Goal: Information Seeking & Learning: Learn about a topic

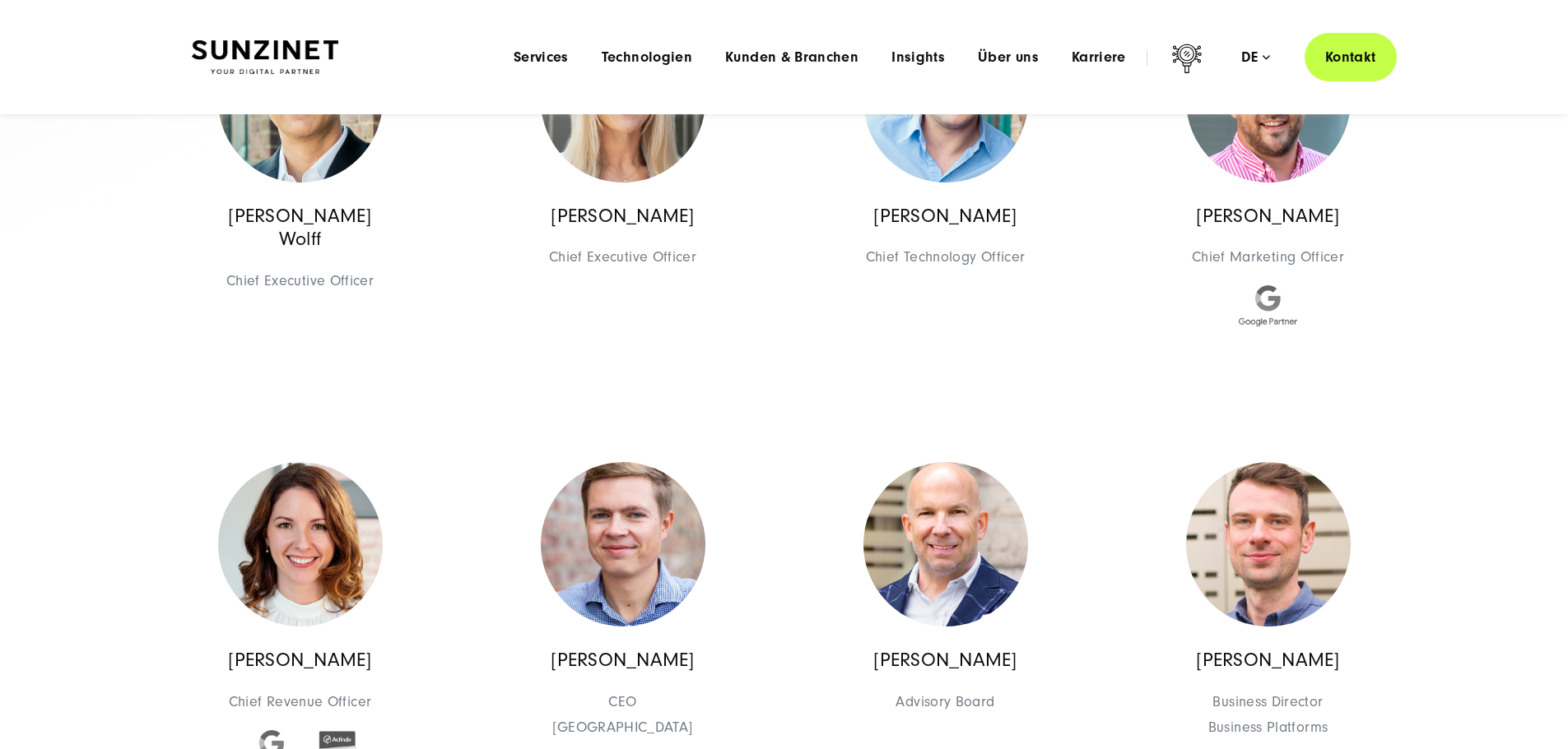
scroll to position [329, 0]
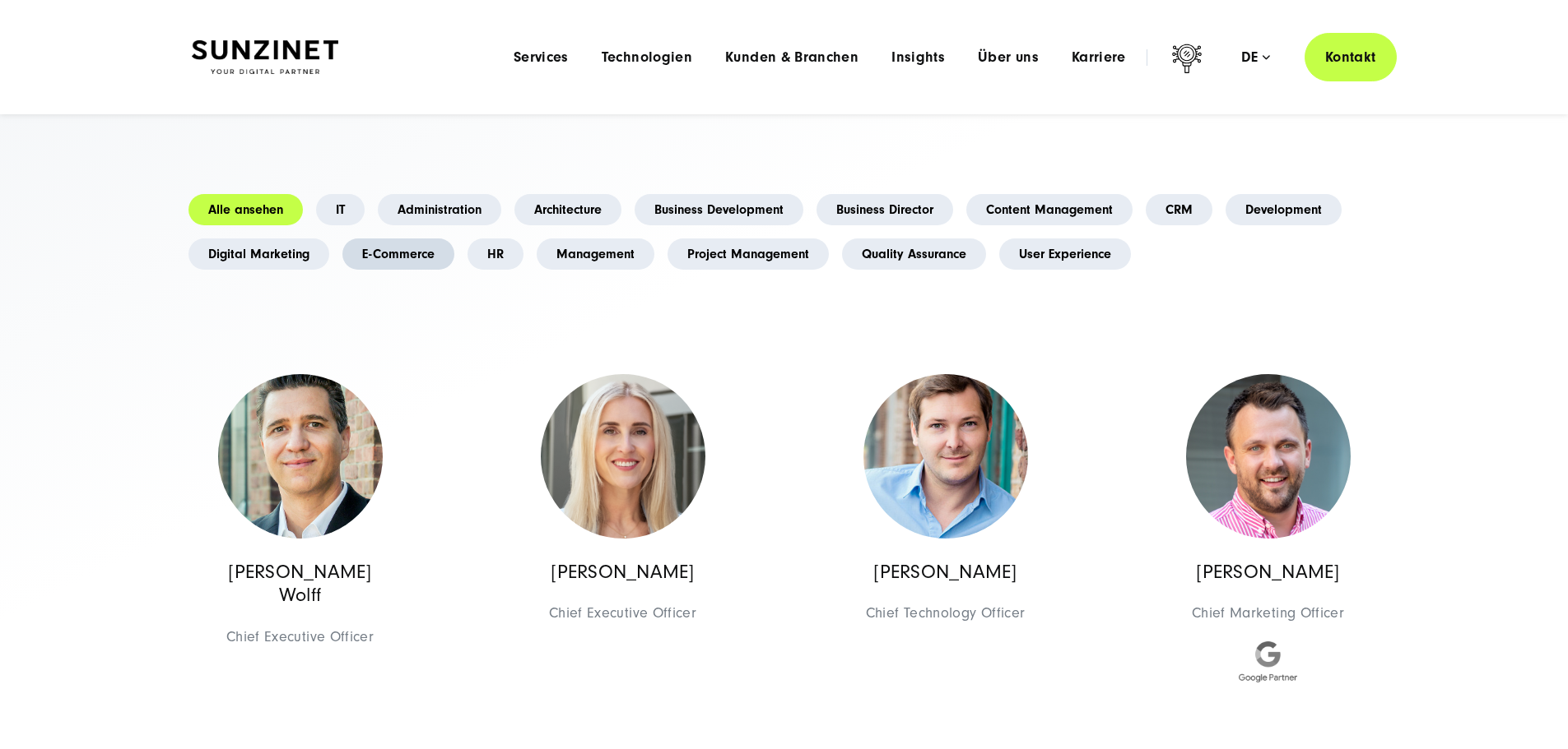
click at [454, 270] on link "E-Commerce" at bounding box center [398, 254] width 112 height 32
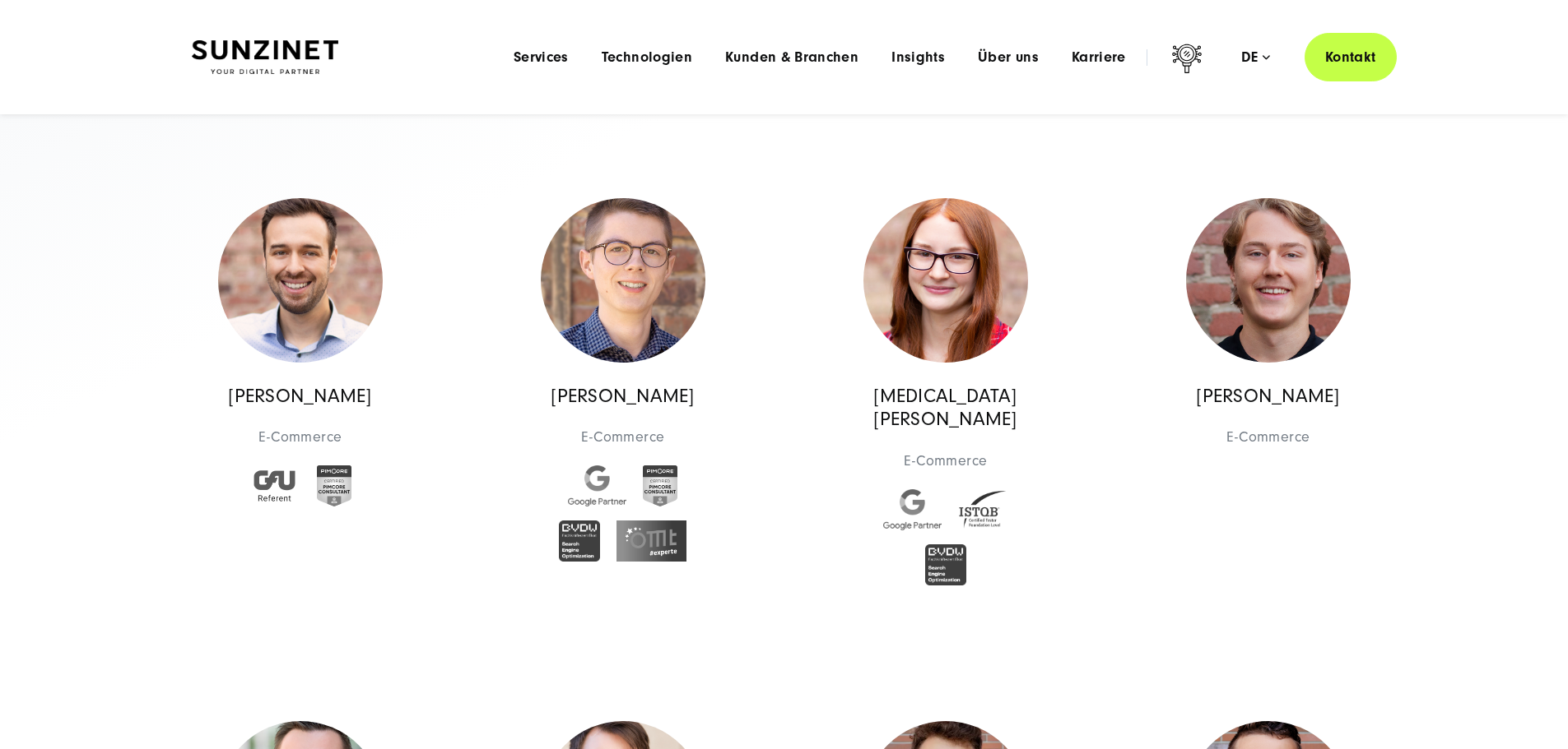
scroll to position [493, 0]
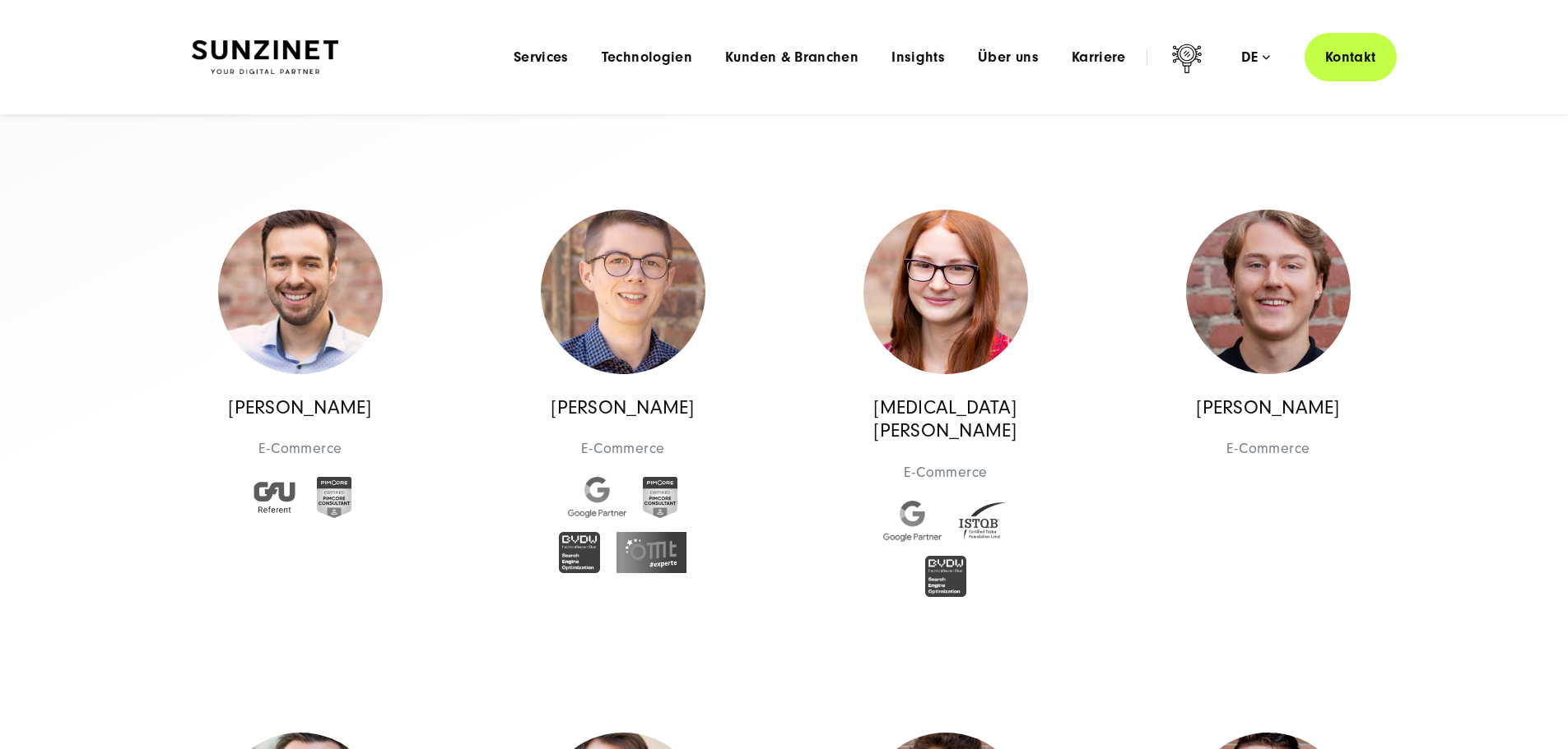
click at [454, 105] on link "E-Commerce" at bounding box center [398, 89] width 112 height 32
click at [1145, 61] on link "CRM" at bounding box center [1179, 45] width 67 height 32
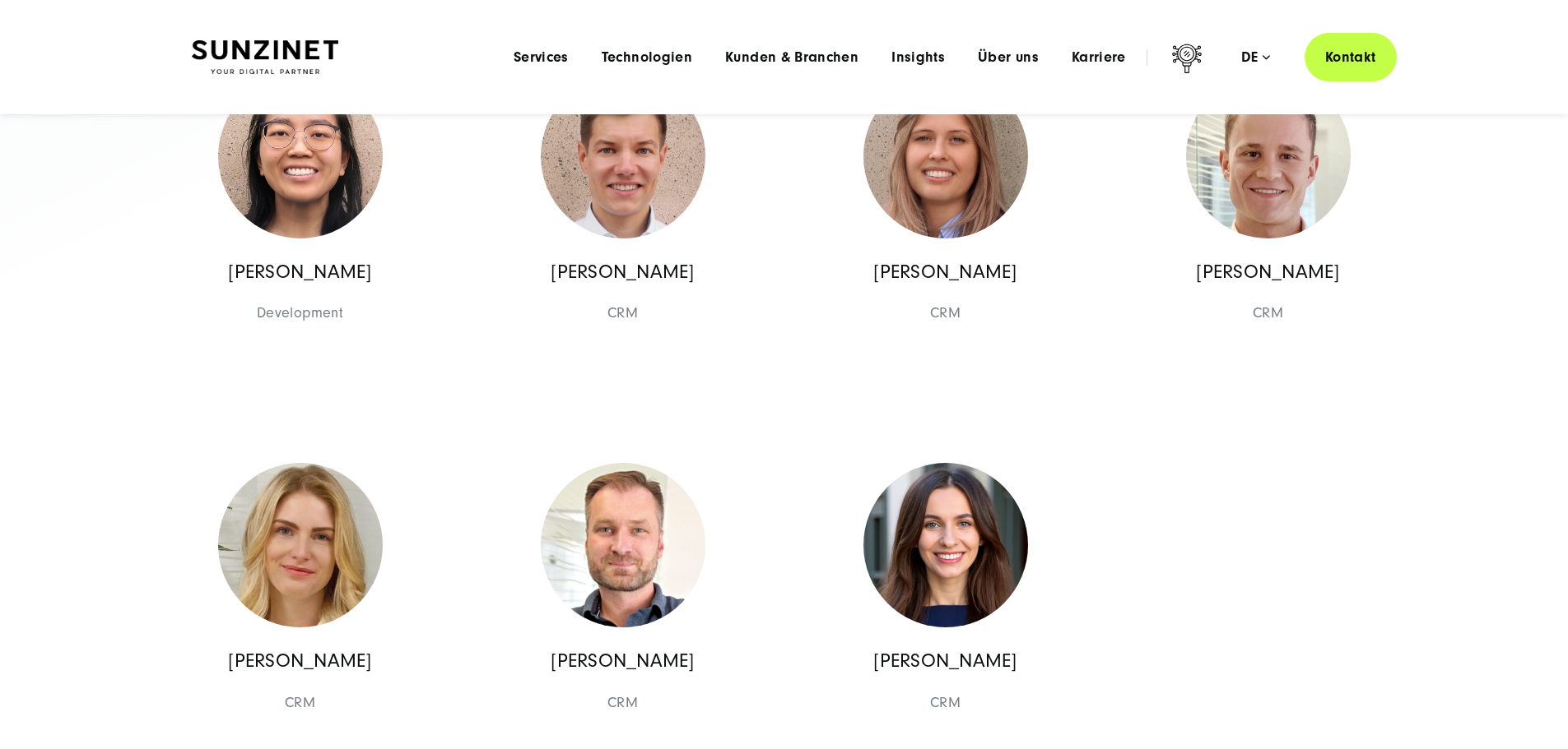
scroll to position [165, 0]
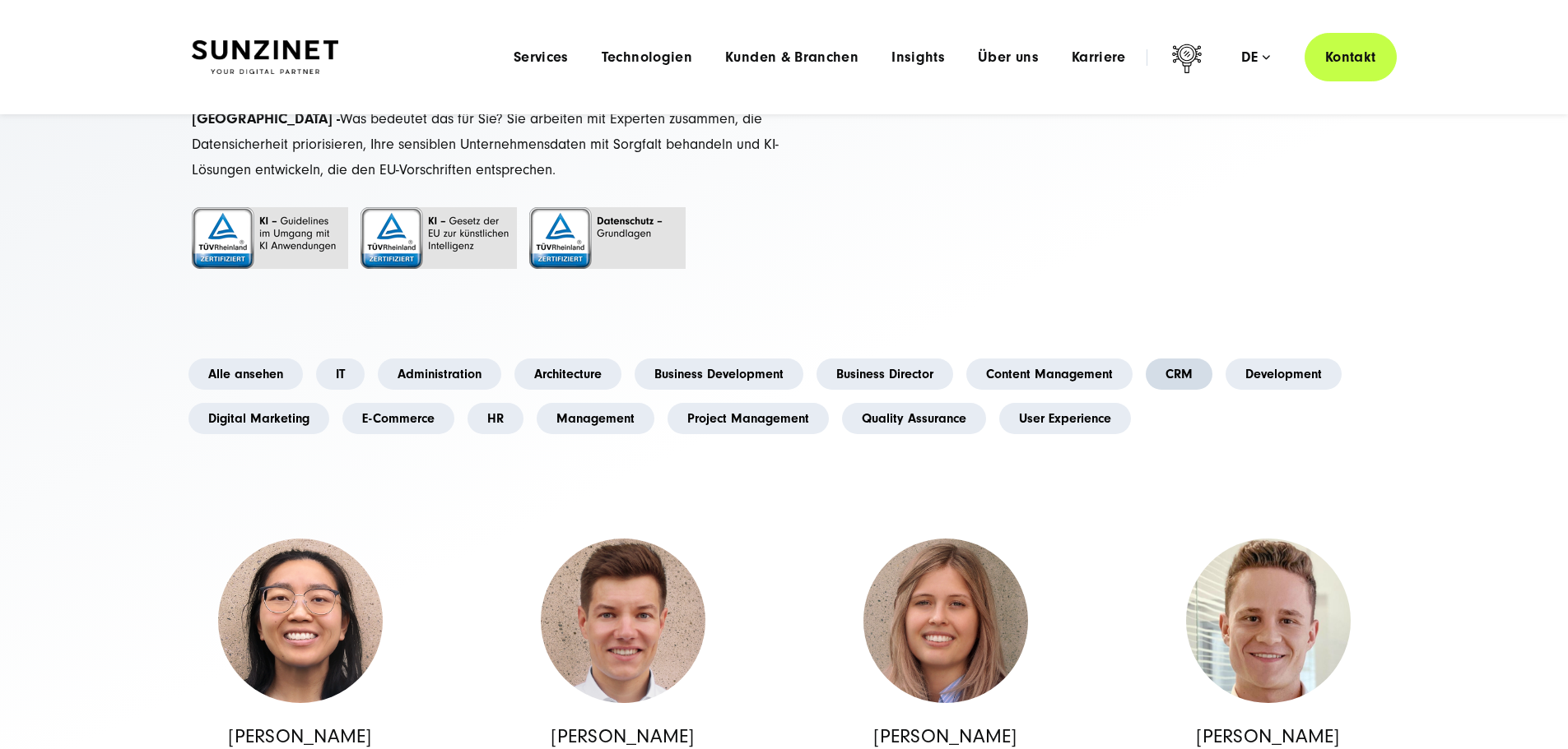
click at [1145, 390] on link "CRM" at bounding box center [1179, 374] width 67 height 32
click at [259, 397] on li "Alle ansehen" at bounding box center [245, 374] width 127 height 44
click at [263, 390] on link "Alle ansehen" at bounding box center [245, 374] width 114 height 32
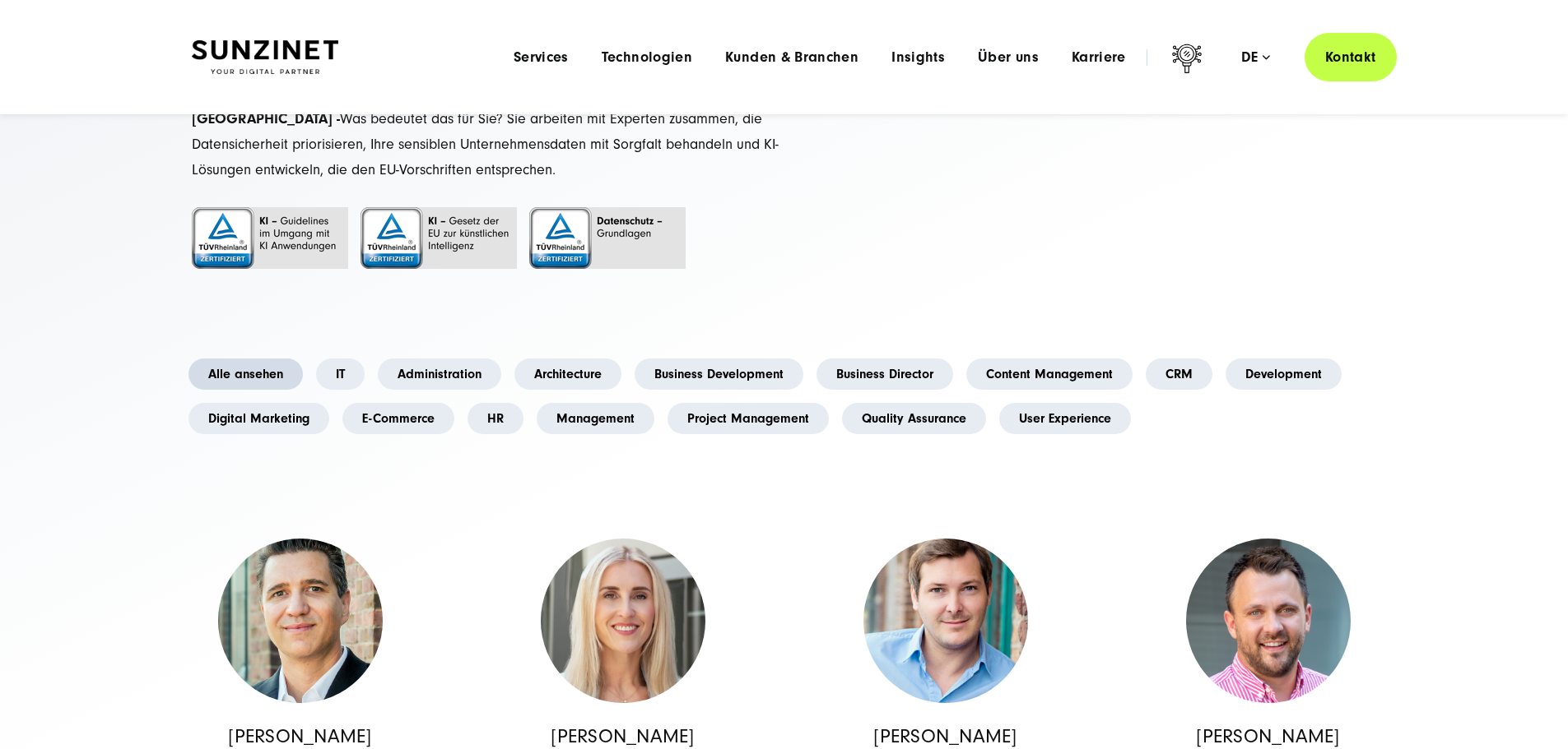
click at [270, 390] on link "Alle ansehen" at bounding box center [245, 374] width 114 height 32
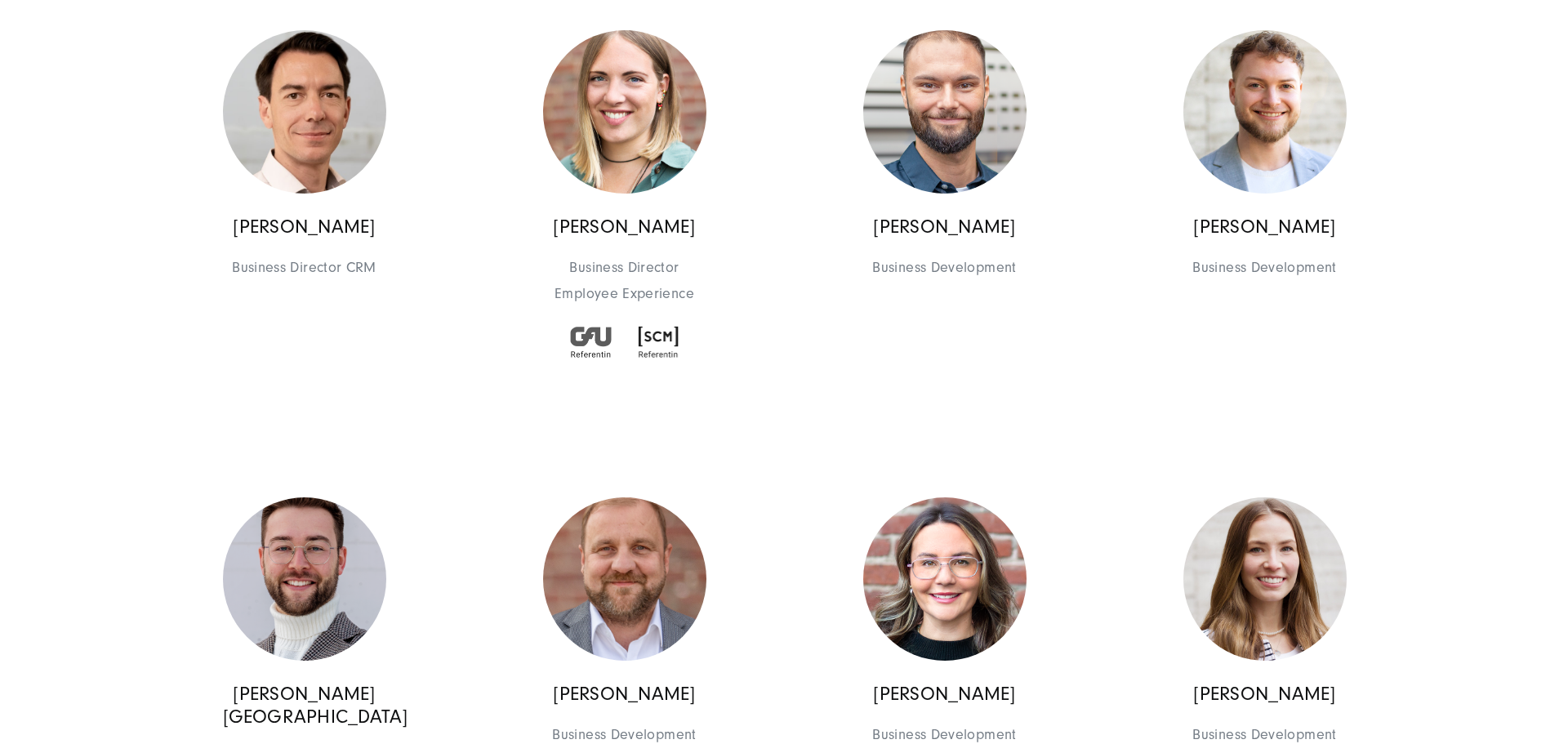
scroll to position [1552, 0]
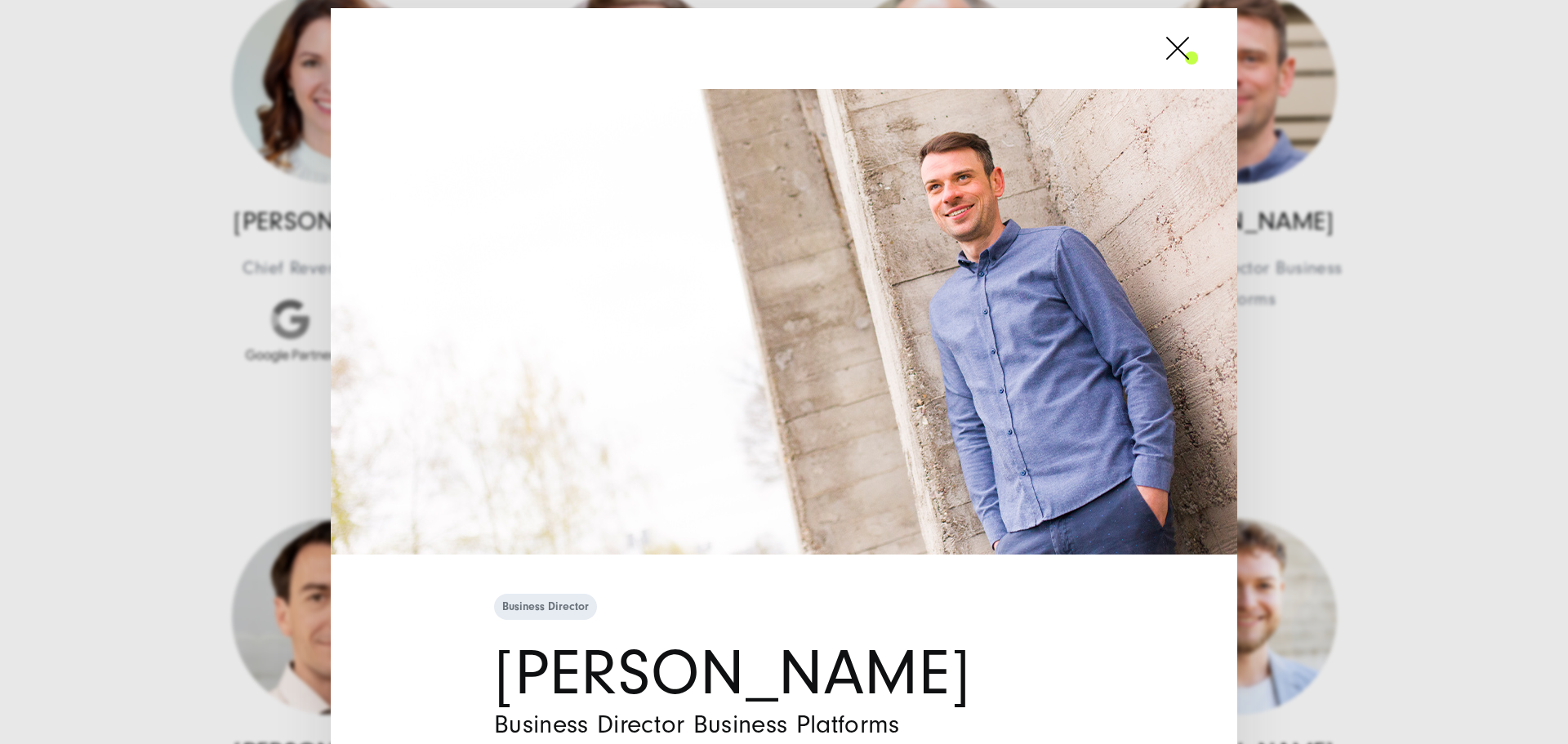
scroll to position [298, 0]
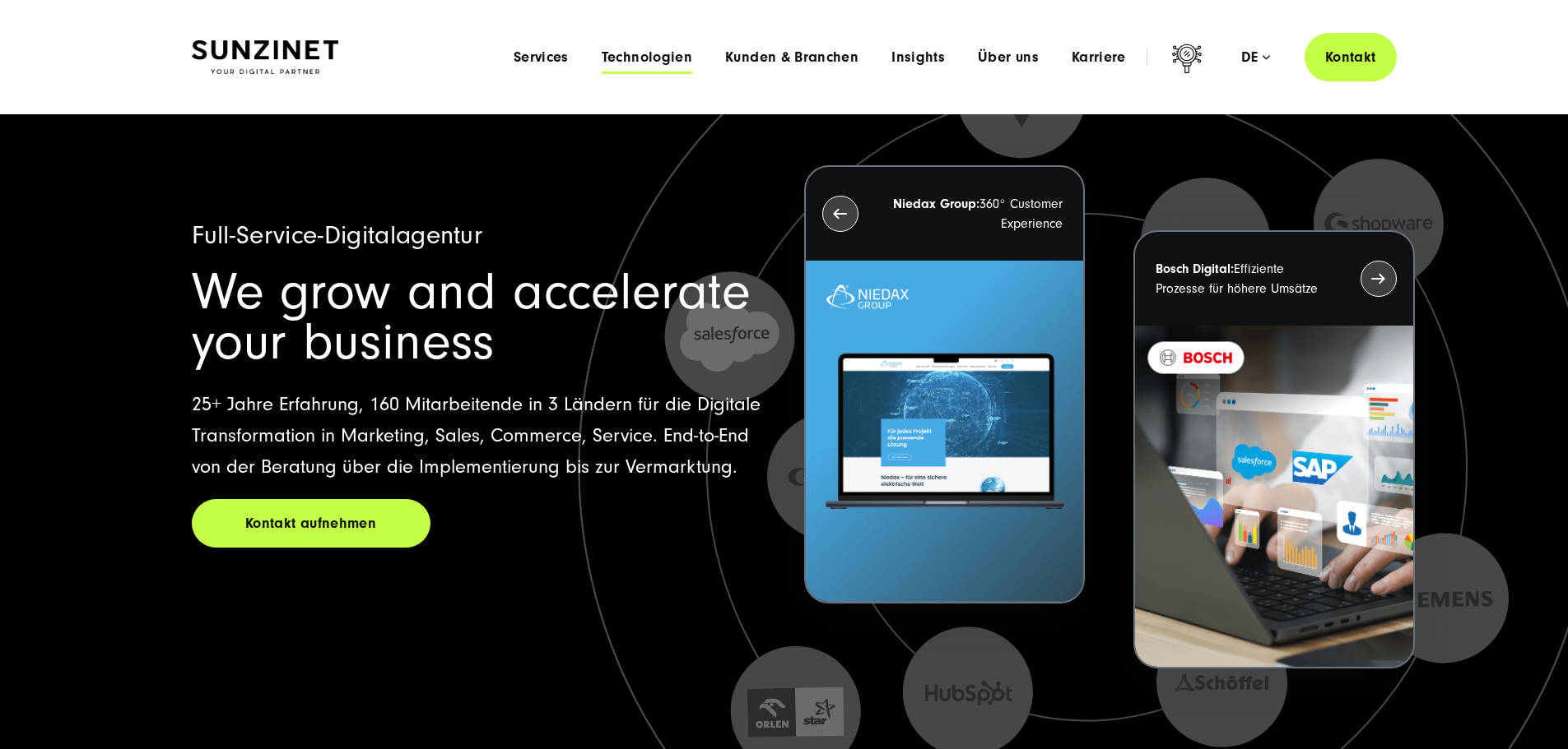
click at [602, 57] on span "Technologien" at bounding box center [647, 57] width 90 height 16
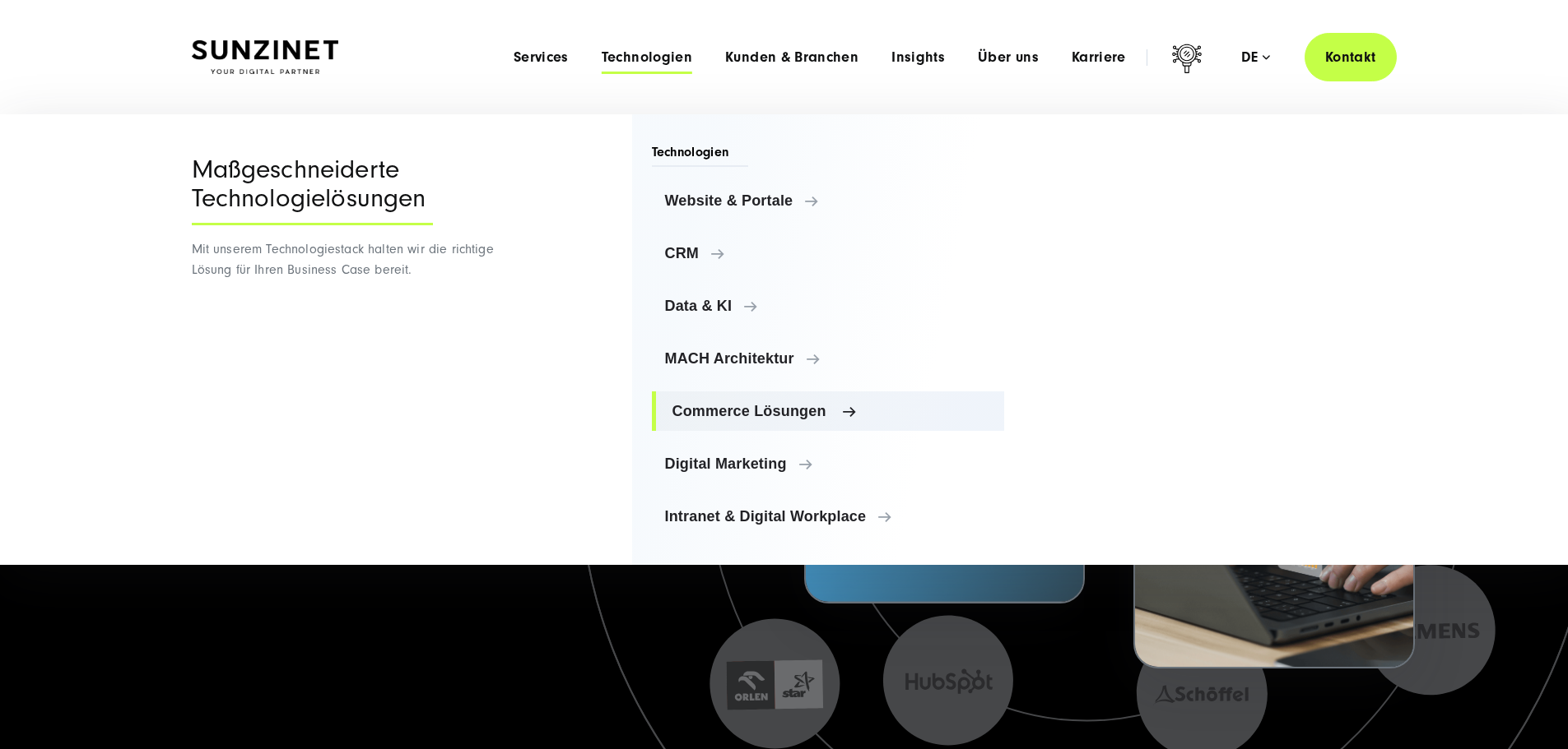
click at [695, 407] on span "Commerce Lösungen" at bounding box center [831, 411] width 319 height 16
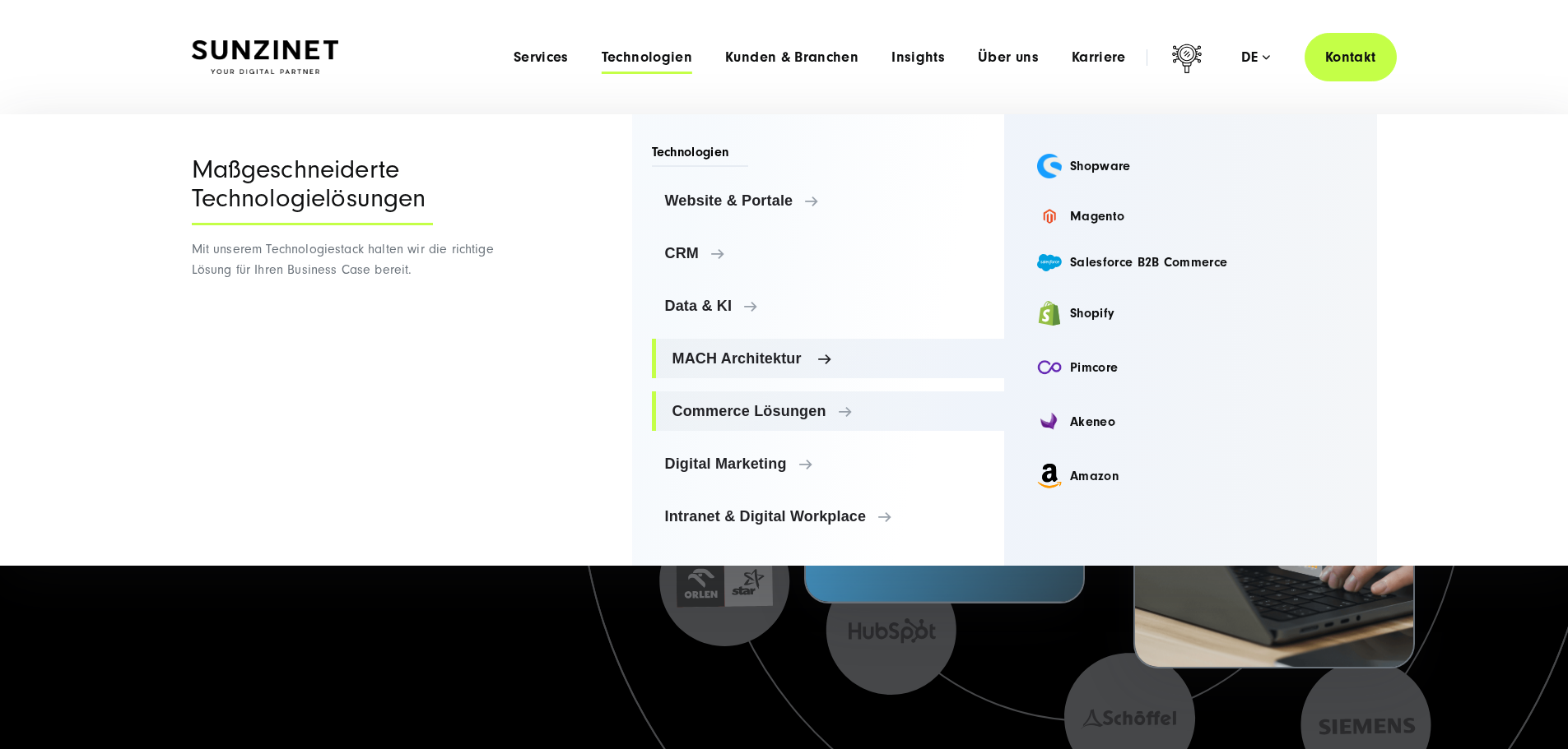
click at [686, 363] on span "MACH Architektur" at bounding box center [831, 358] width 319 height 16
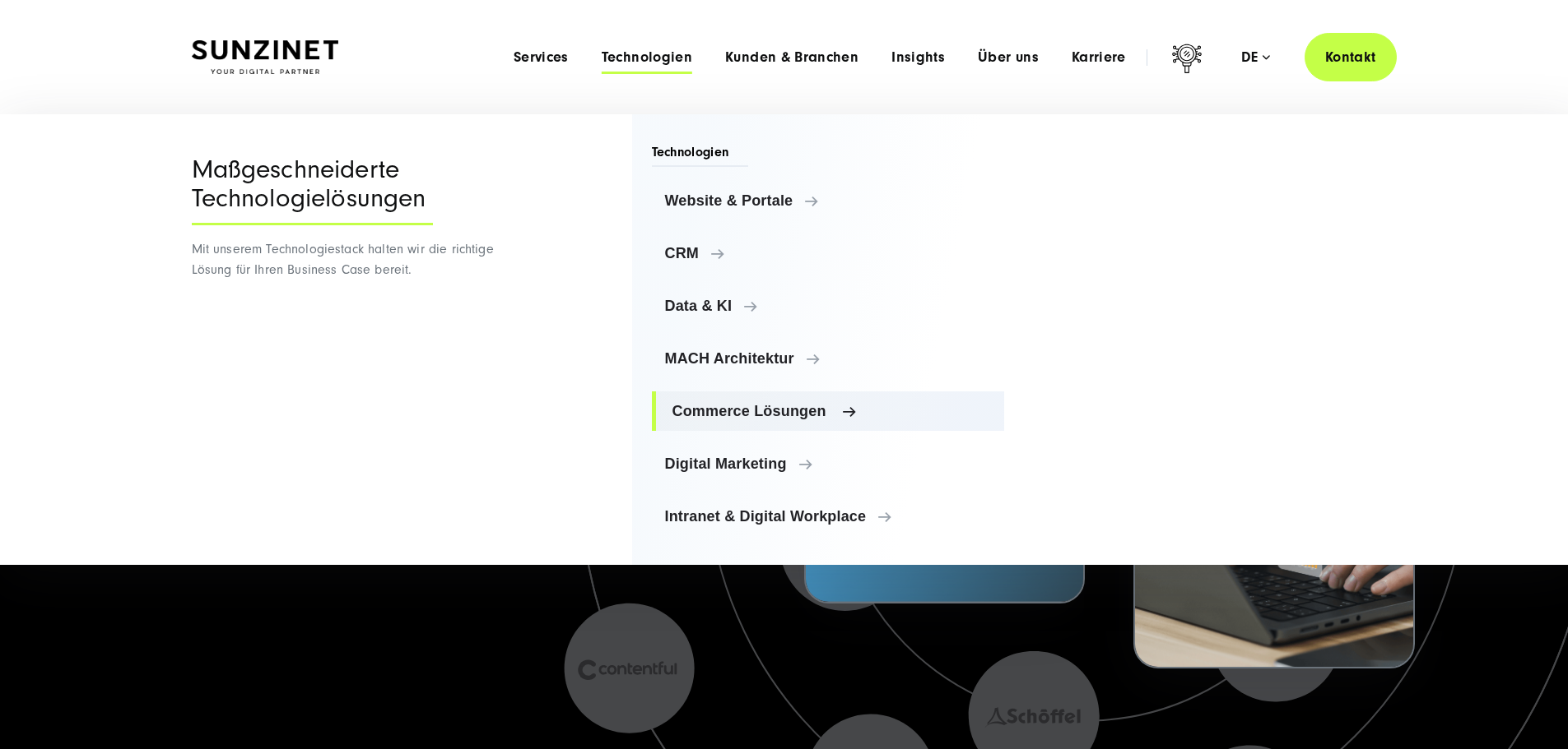
click at [700, 412] on span "Commerce Lösungen" at bounding box center [831, 411] width 319 height 16
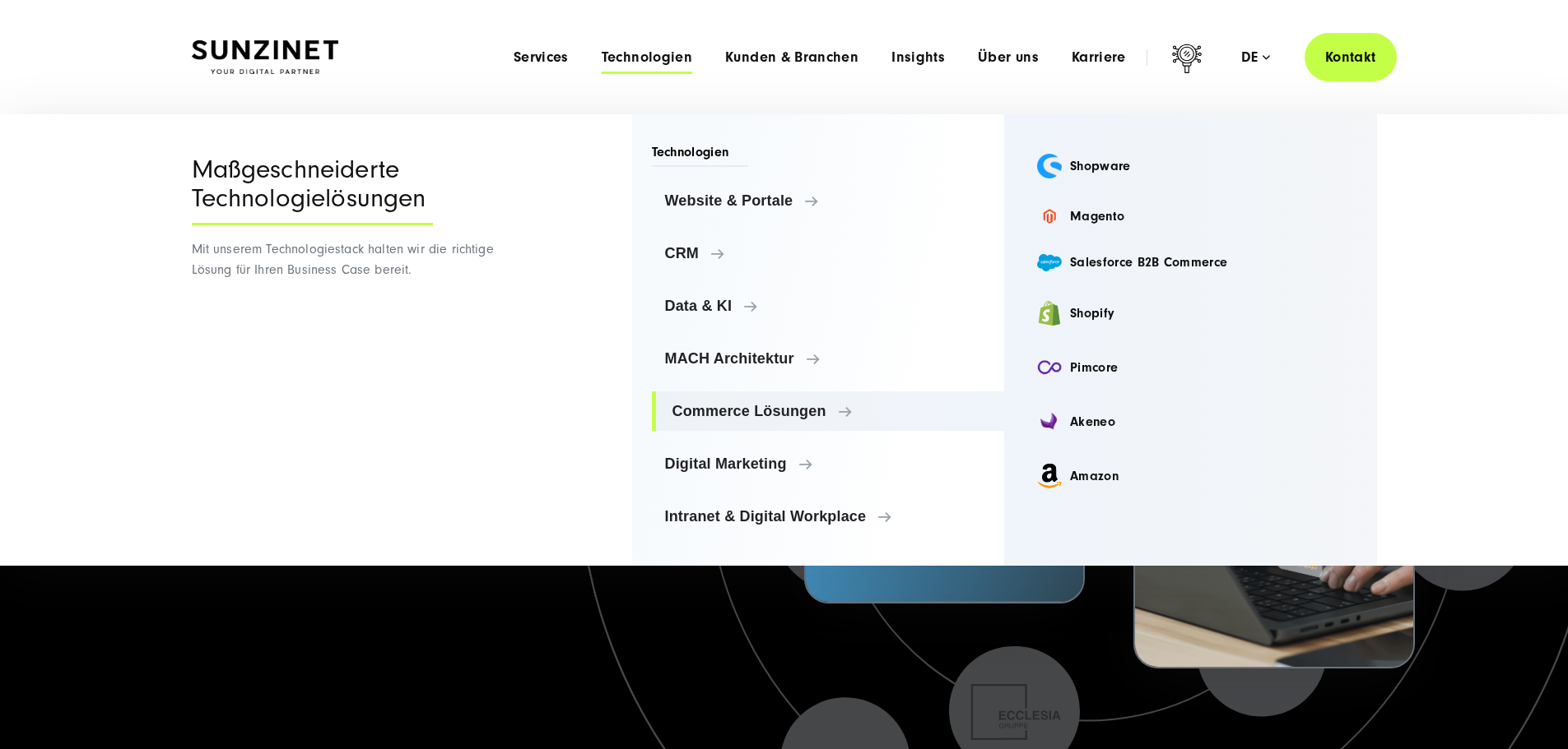
click at [458, 374] on div "Maßgeschneiderte Technologielösungen Mit unserem Technologiestack halten wir di…" at bounding box center [346, 339] width 309 height 451
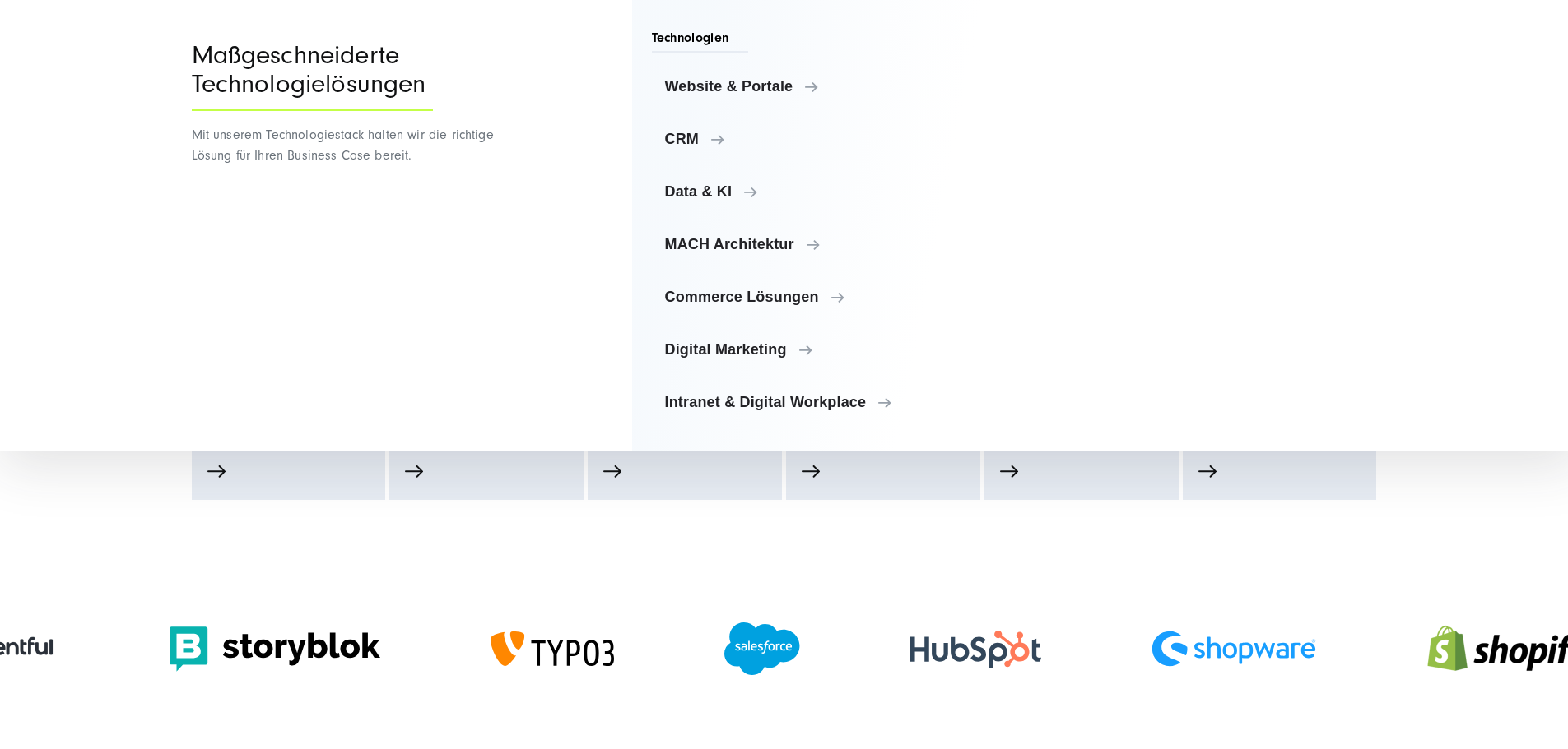
scroll to position [823, 0]
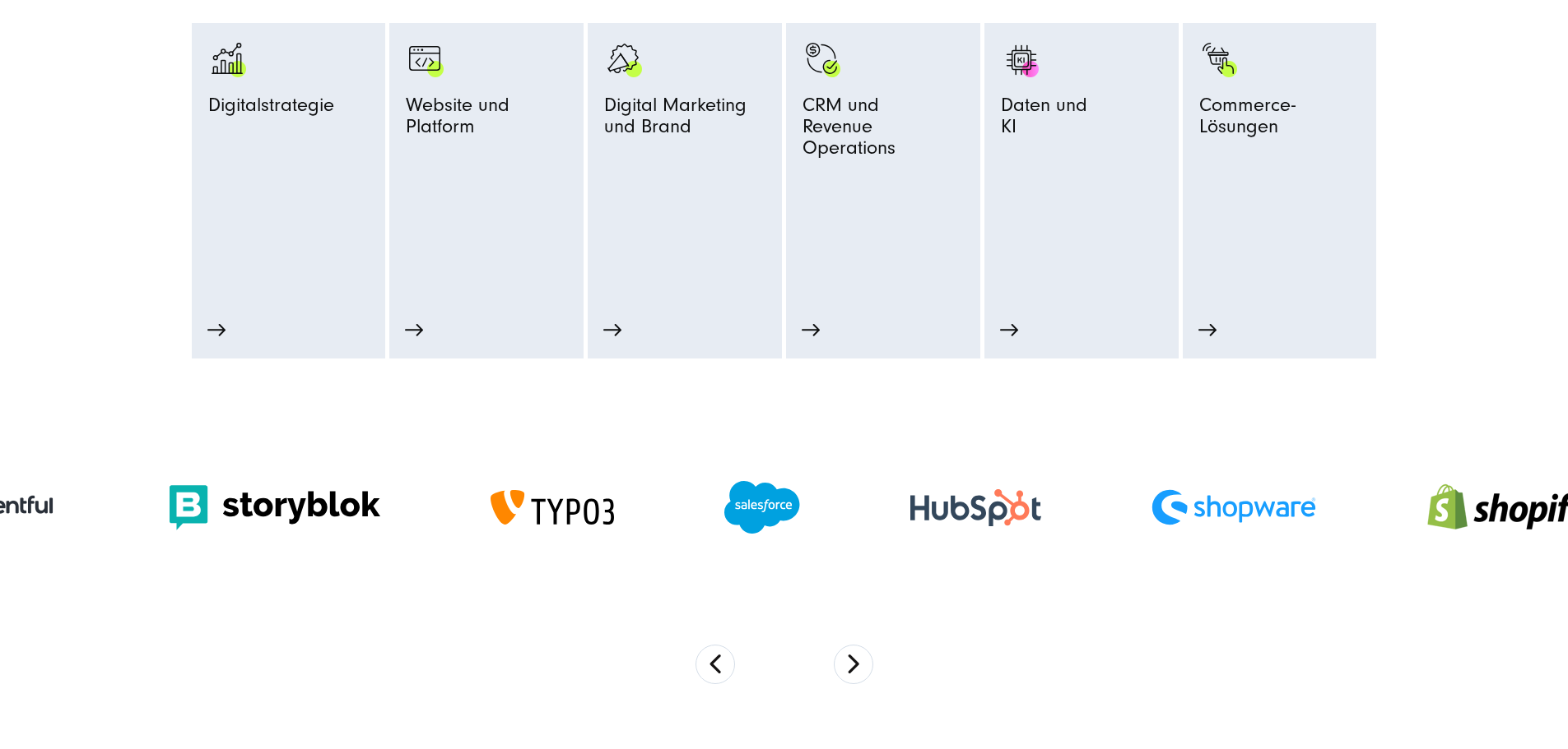
scroll to position [1234, 0]
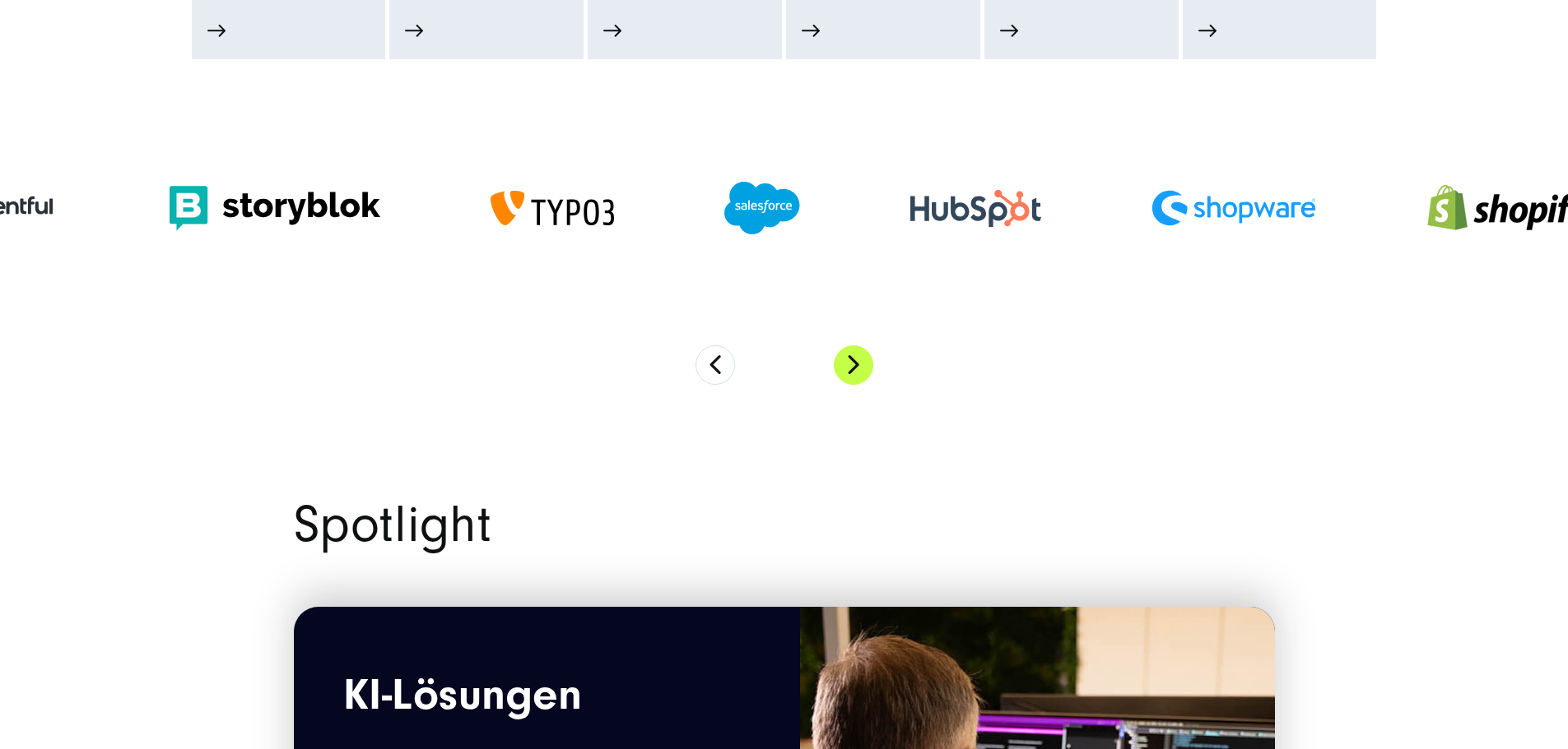
click at [844, 384] on button "Next" at bounding box center [853, 365] width 39 height 39
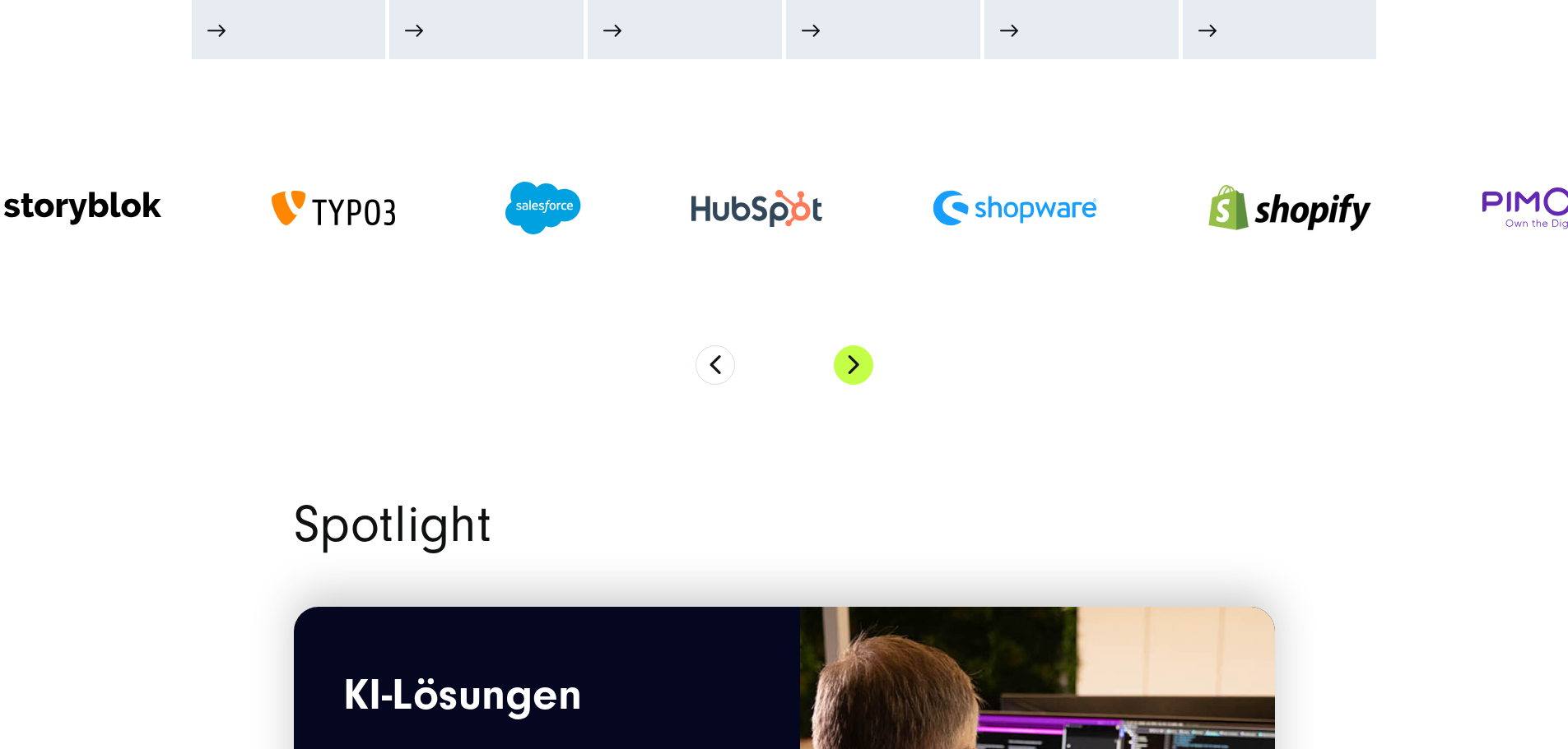
click at [844, 382] on button "Next" at bounding box center [853, 365] width 39 height 39
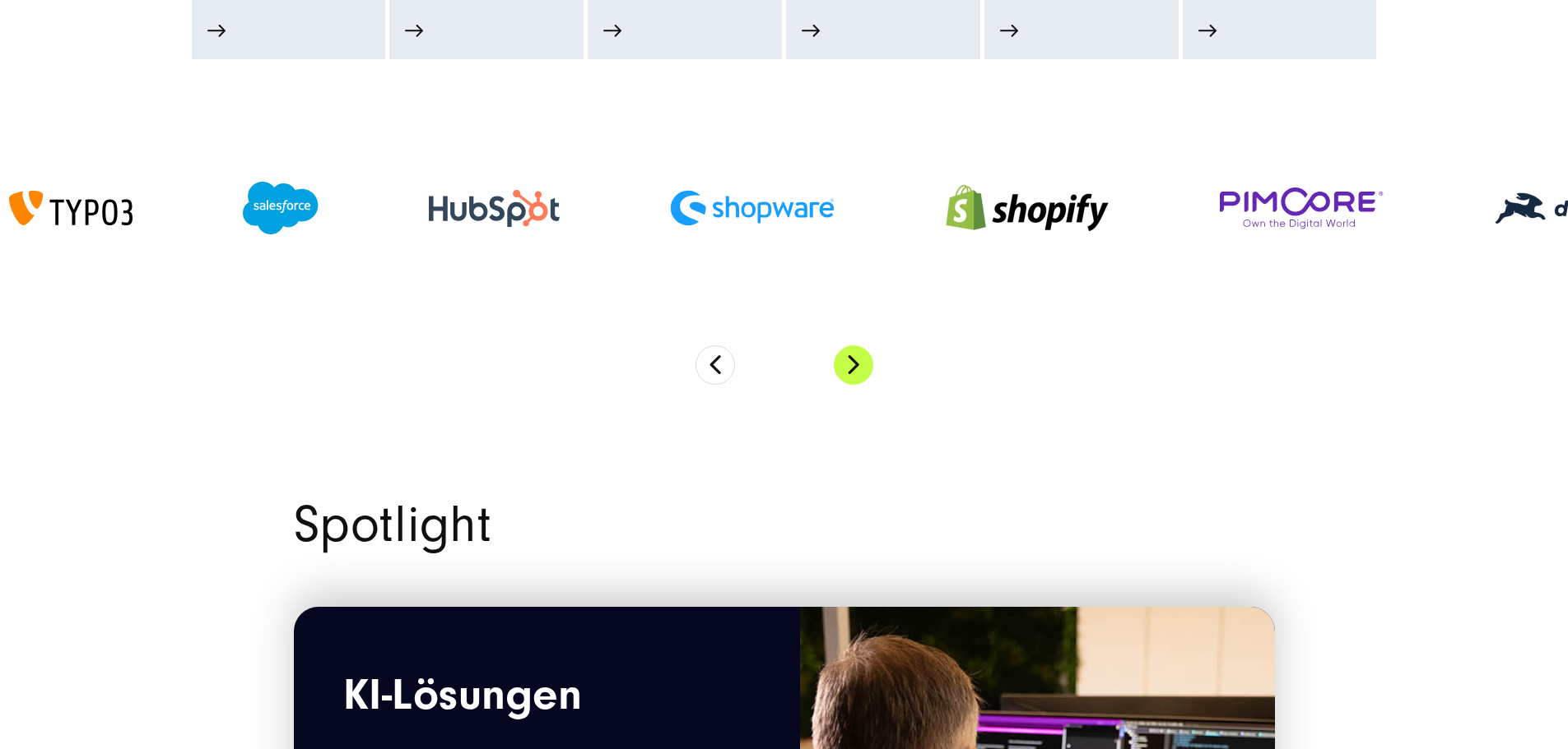
click at [844, 382] on button "Next" at bounding box center [853, 365] width 39 height 39
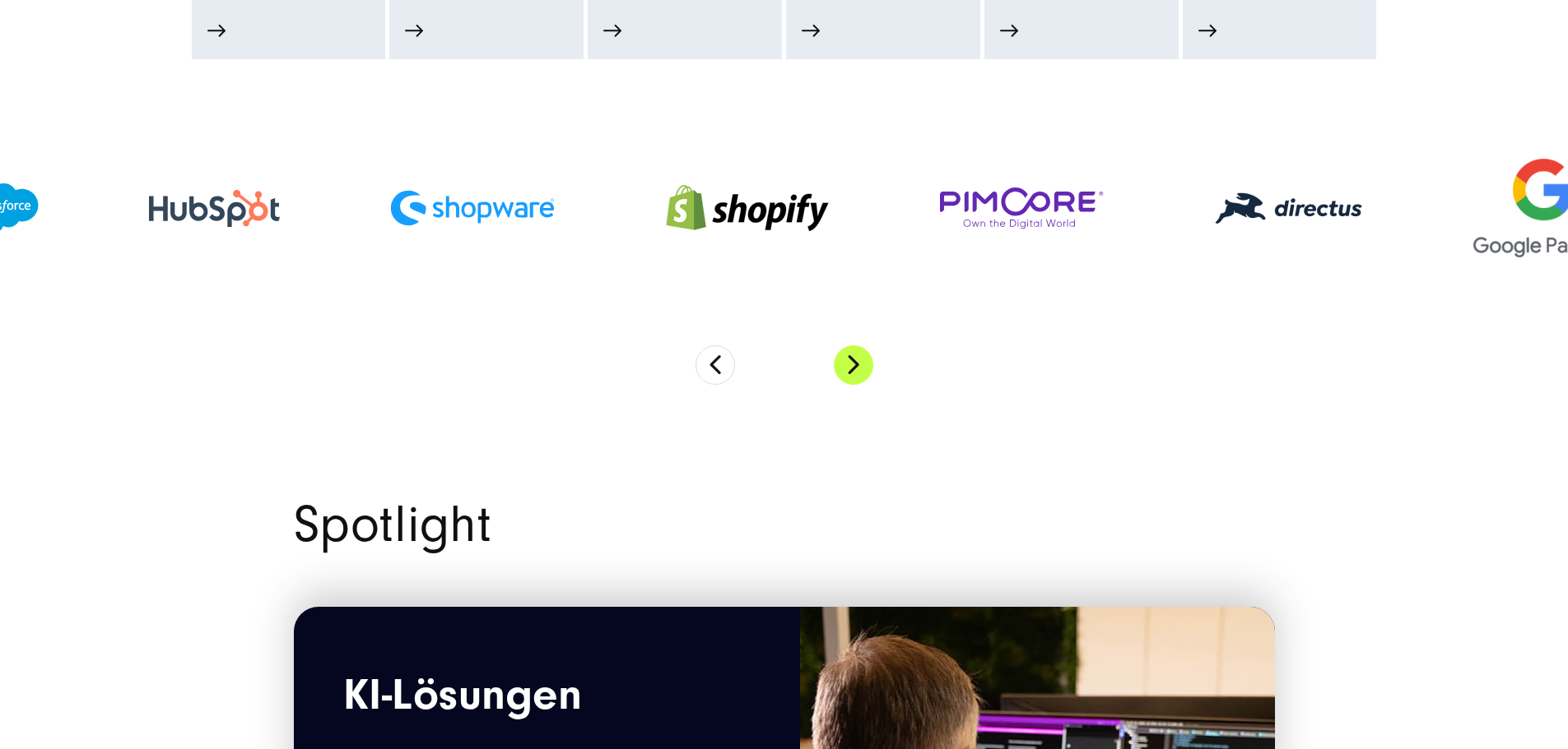
click at [844, 382] on button "Next" at bounding box center [853, 365] width 39 height 39
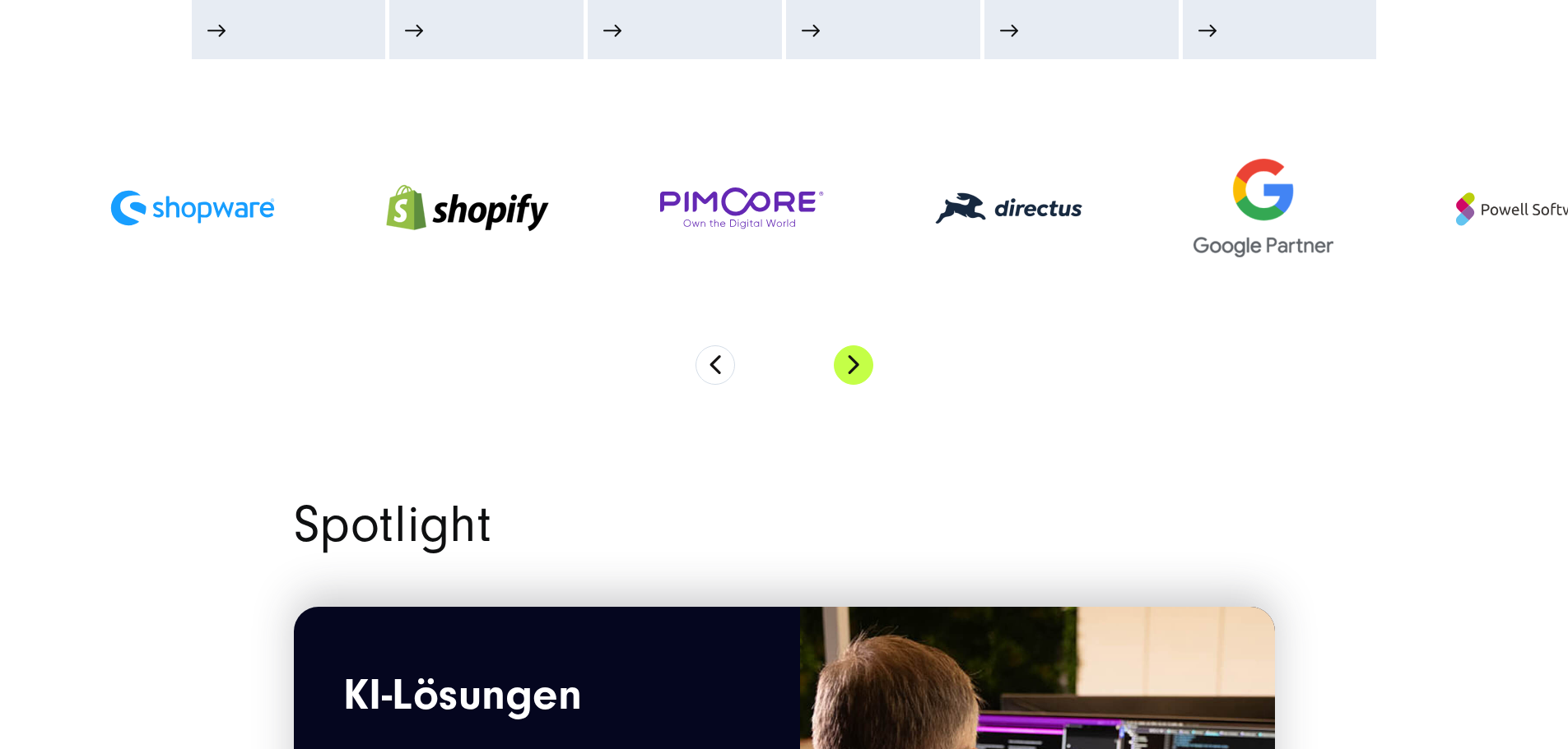
click at [844, 382] on button "Next" at bounding box center [853, 365] width 39 height 39
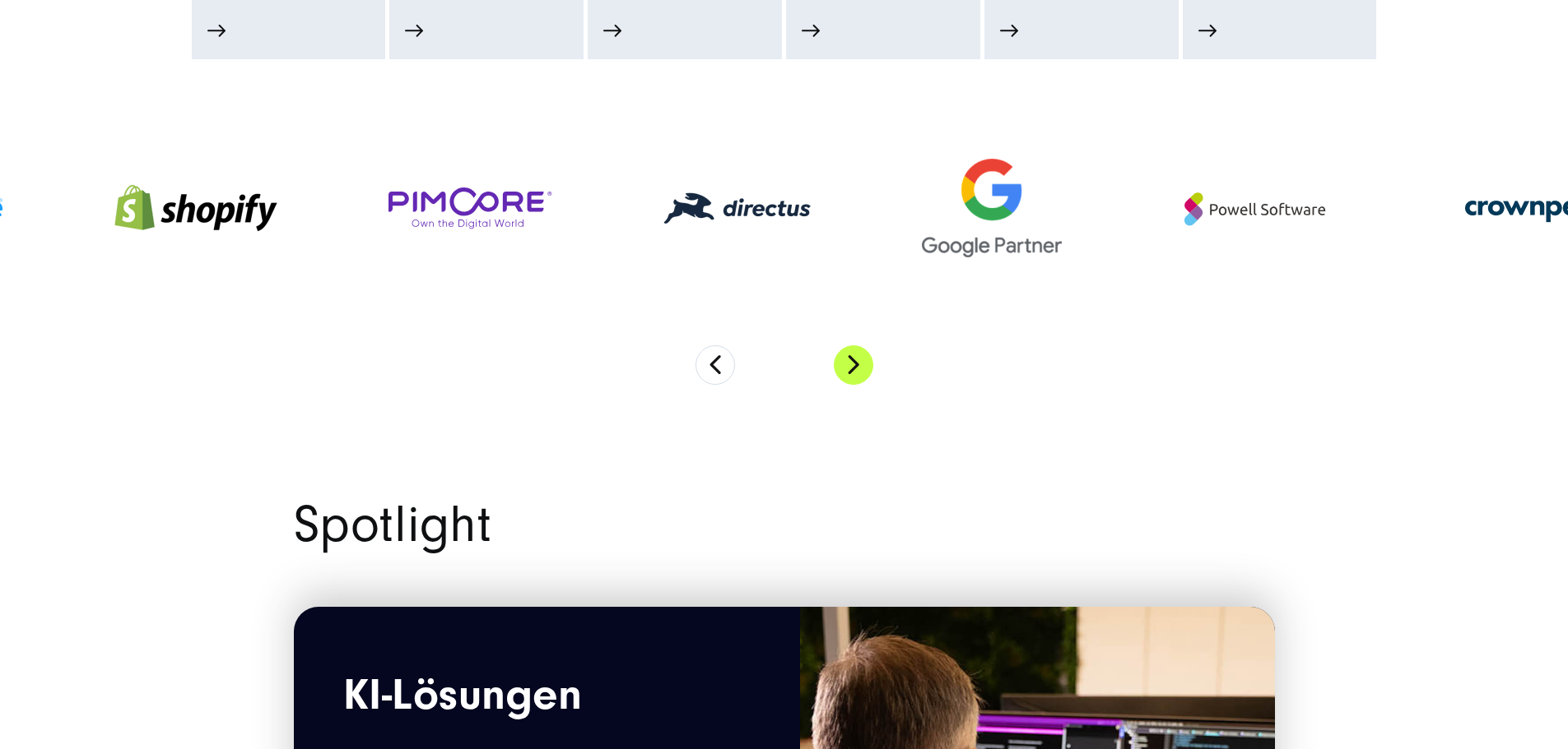
click at [844, 382] on button "Next" at bounding box center [853, 365] width 39 height 39
click at [844, 383] on button "Next" at bounding box center [853, 365] width 39 height 39
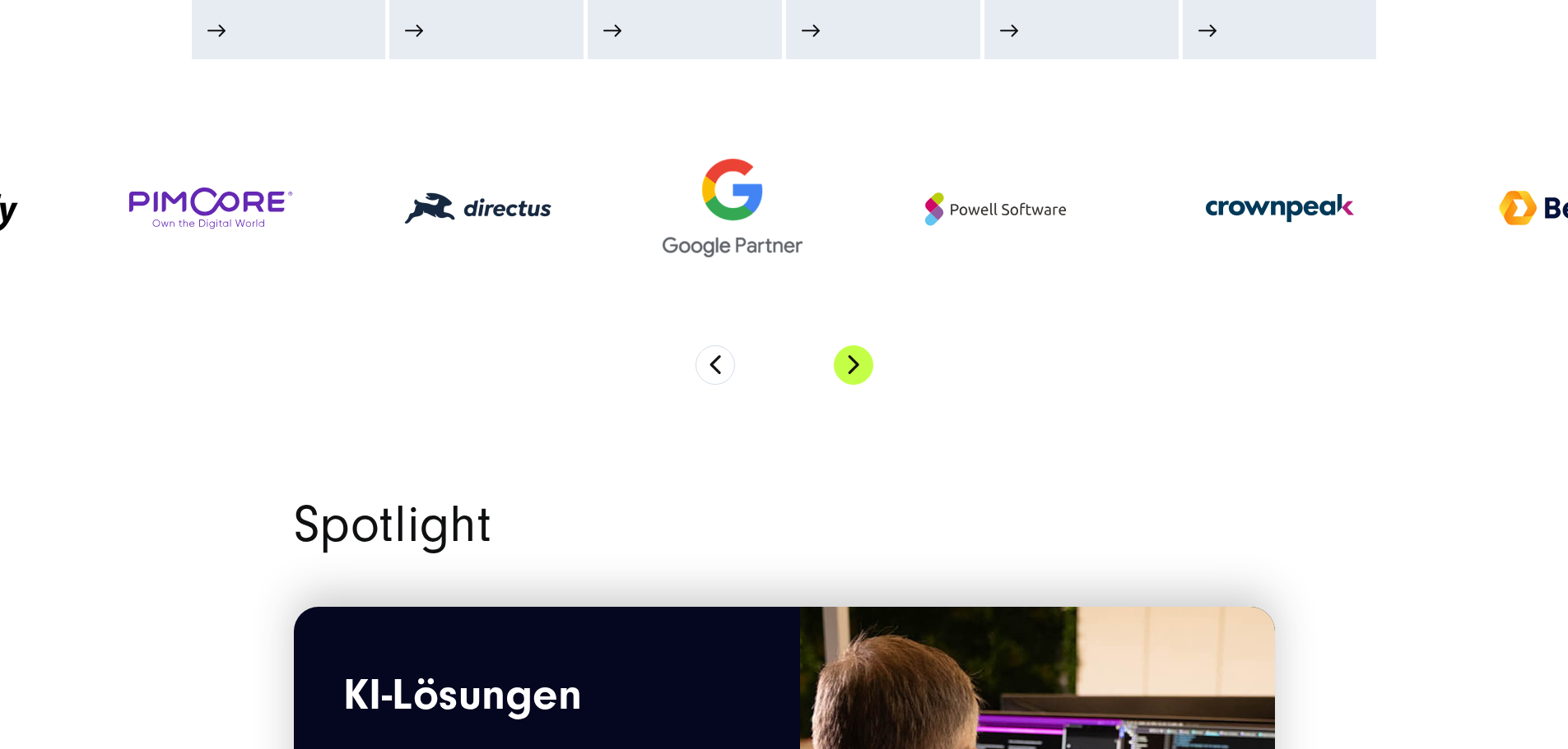
click at [845, 383] on button "Next" at bounding box center [853, 365] width 39 height 39
click at [846, 383] on button "Next" at bounding box center [853, 365] width 39 height 39
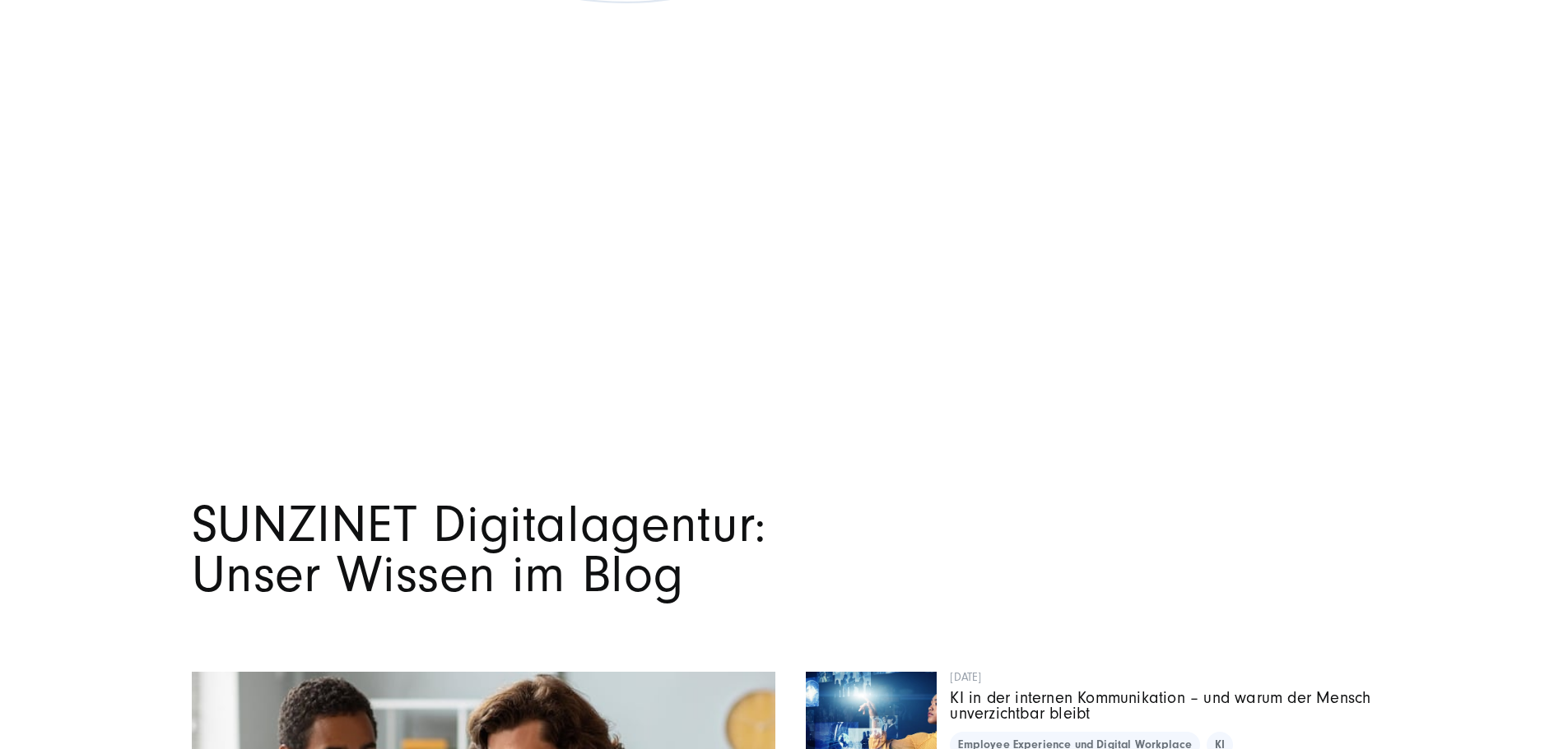
scroll to position [11266, 0]
